Goal: Find specific page/section: Find specific page/section

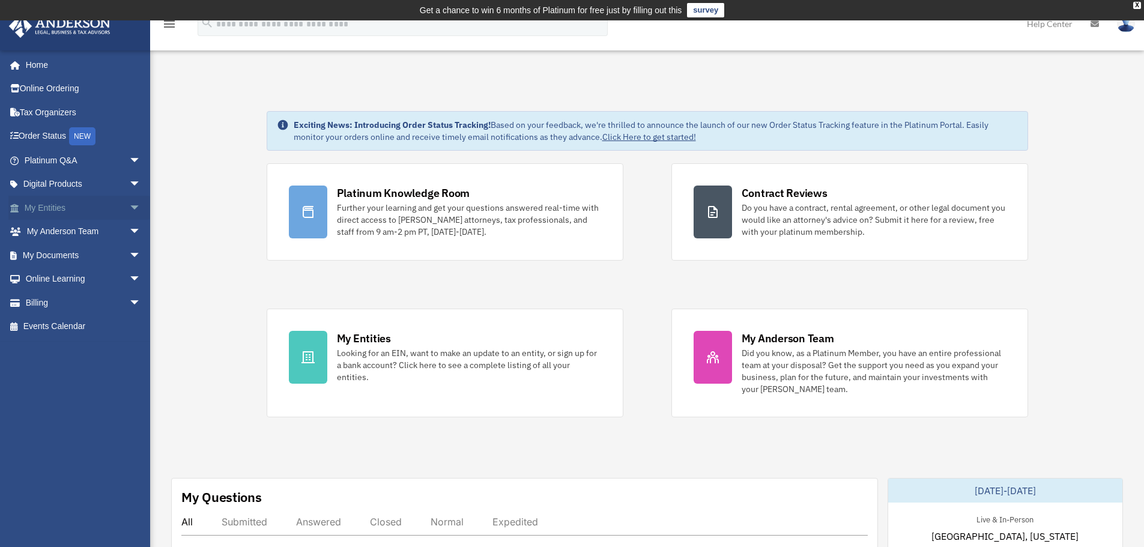
click at [129, 208] on span "arrow_drop_down" at bounding box center [141, 208] width 24 height 25
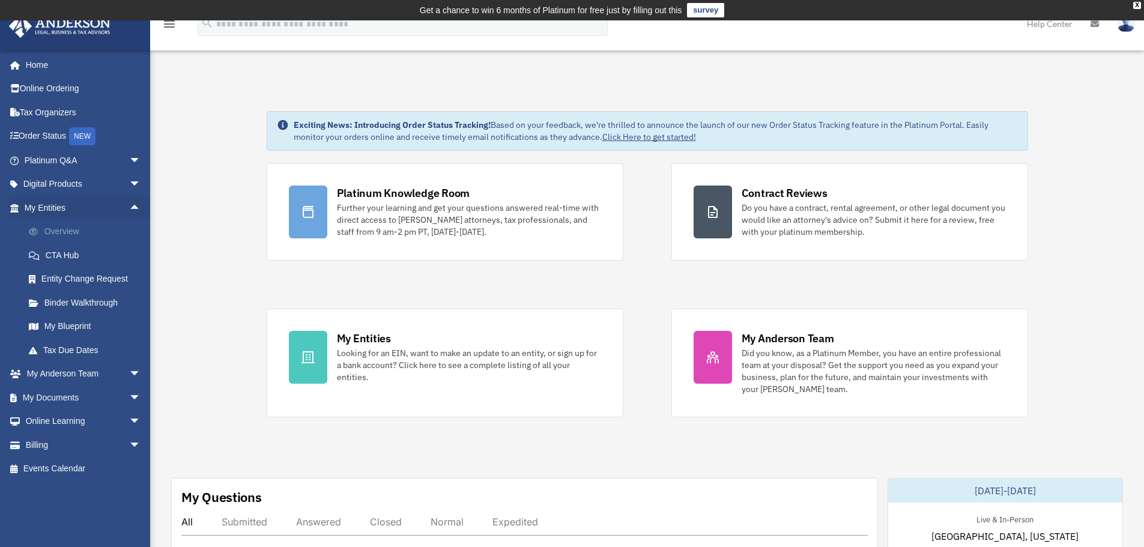
click at [59, 231] on link "Overview" at bounding box center [88, 232] width 142 height 24
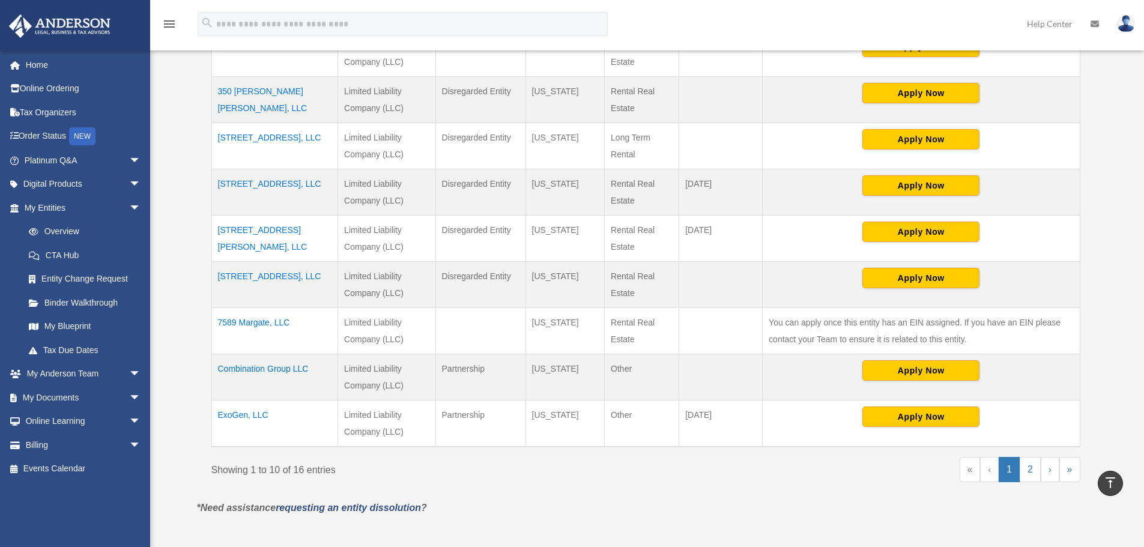
scroll to position [441, 0]
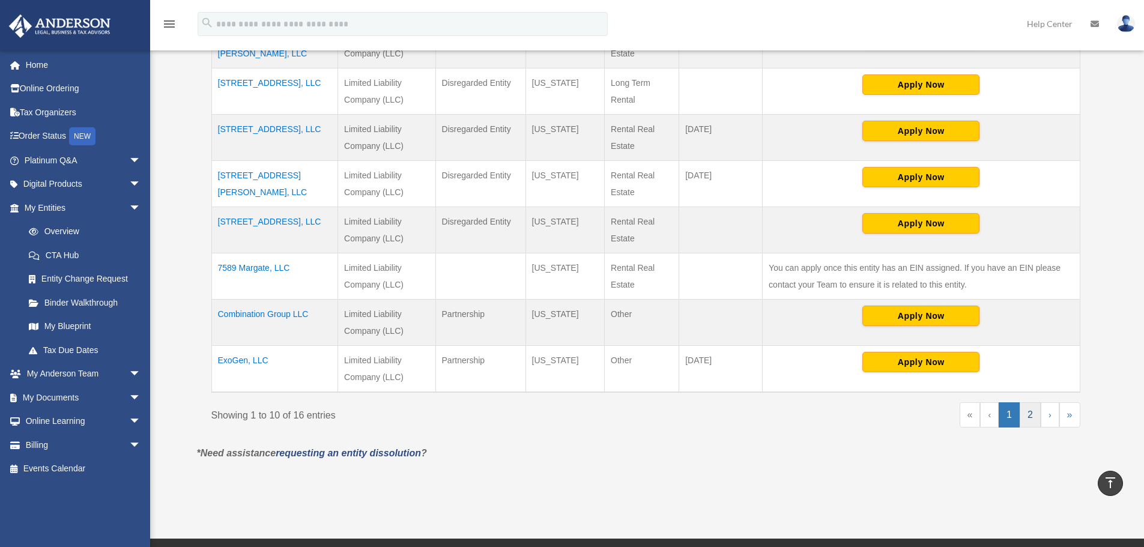
click at [1026, 413] on link "2" at bounding box center [1030, 414] width 21 height 25
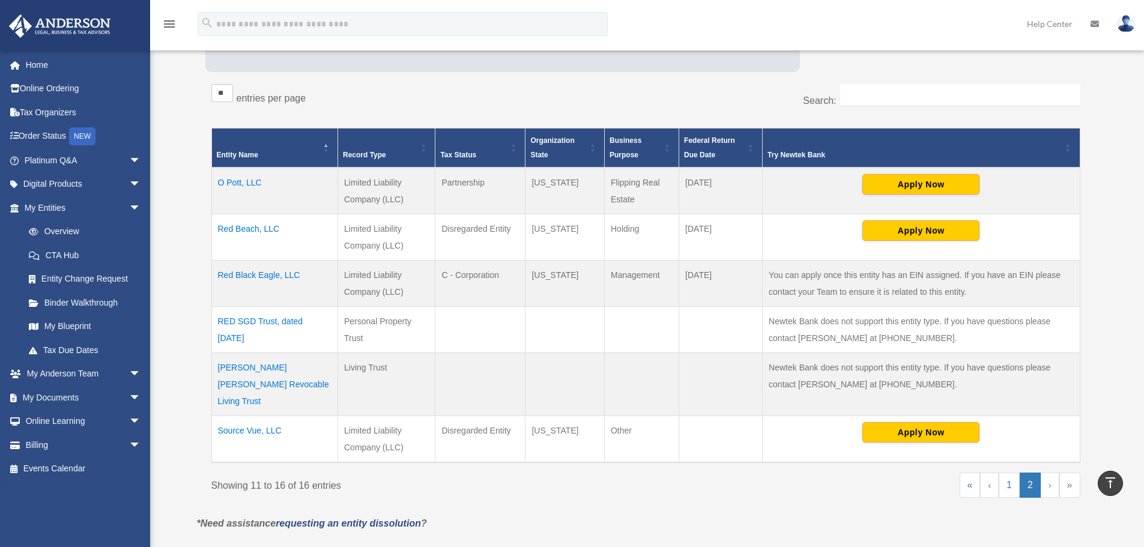
scroll to position [201, 0]
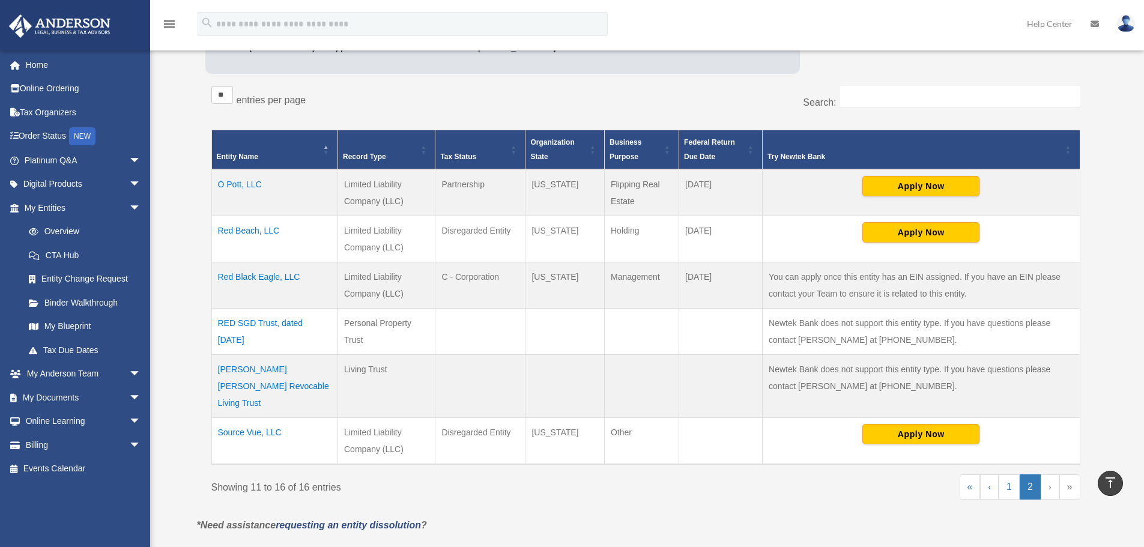
click at [262, 279] on td "Red Black Eagle, LLC" at bounding box center [274, 285] width 127 height 46
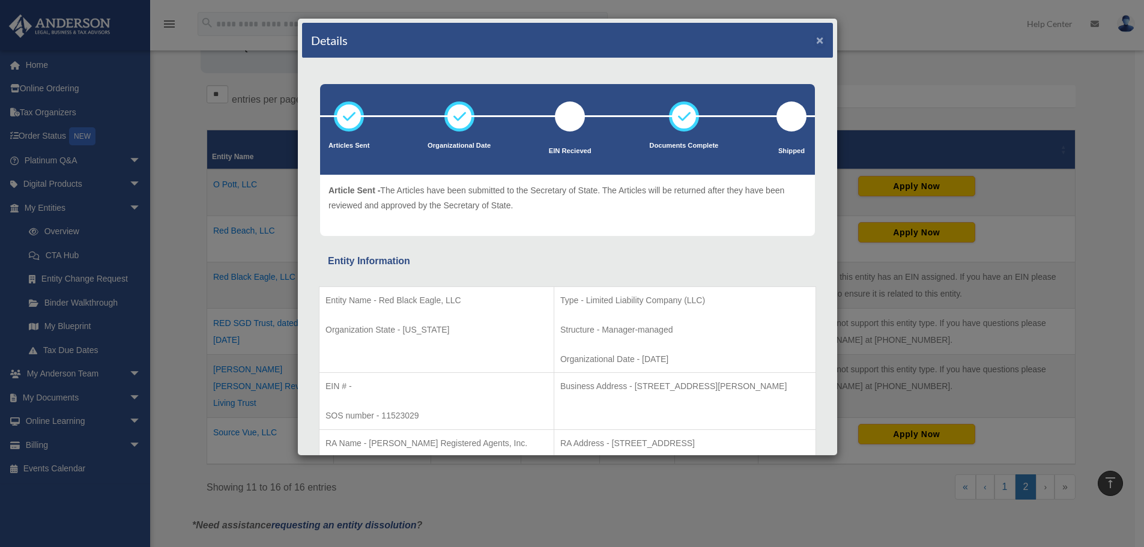
click at [816, 41] on button "×" at bounding box center [820, 40] width 8 height 13
